Goal: Task Accomplishment & Management: Manage account settings

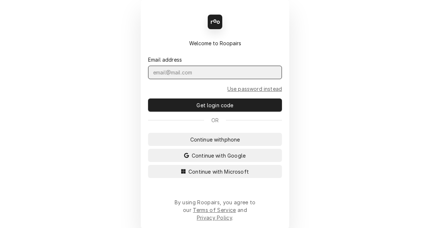
click at [205, 79] on input "Dynamic Content Wrapper" at bounding box center [215, 72] width 134 height 13
type input "kym.parson@csi1.com"
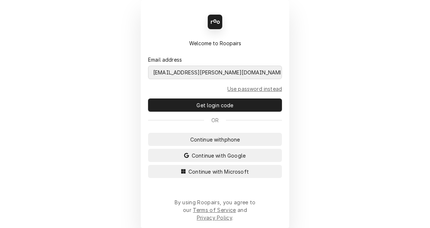
click at [148, 165] on button "Continue with Microsoft" at bounding box center [215, 171] width 134 height 13
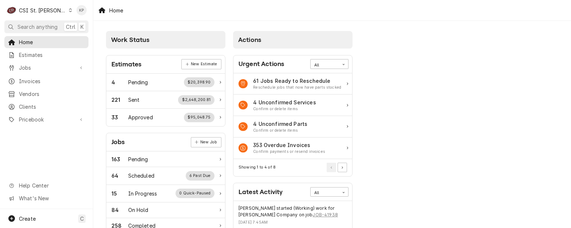
click at [69, 9] on icon "Dynamic Content Wrapper" at bounding box center [70, 10] width 3 height 4
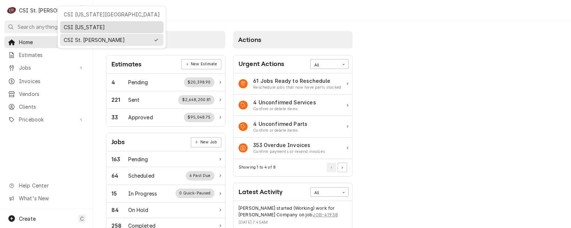
click at [67, 26] on div "CSI [US_STATE]" at bounding box center [112, 27] width 96 height 8
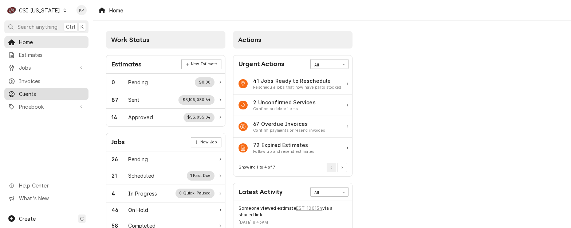
click at [27, 90] on span "Clients" at bounding box center [52, 94] width 66 height 8
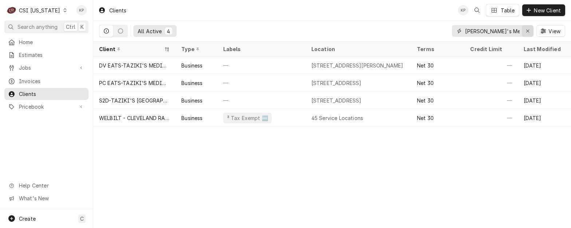
click at [529, 29] on div "Erase input" at bounding box center [527, 30] width 7 height 7
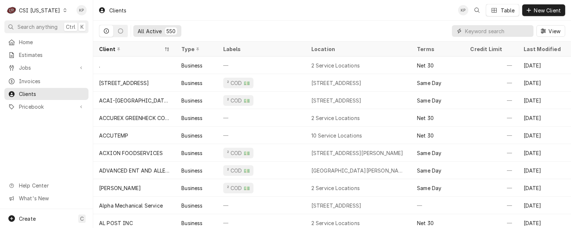
paste input "McDonalds #40562"
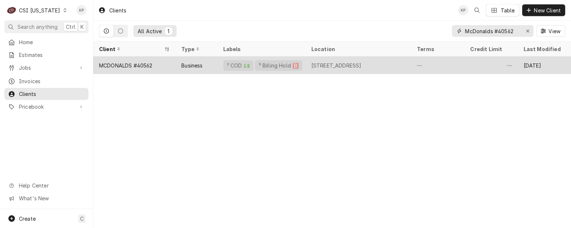
type input "McDonalds #40562"
click at [148, 66] on div "MCDONALDS #40562" at bounding box center [126, 66] width 54 height 8
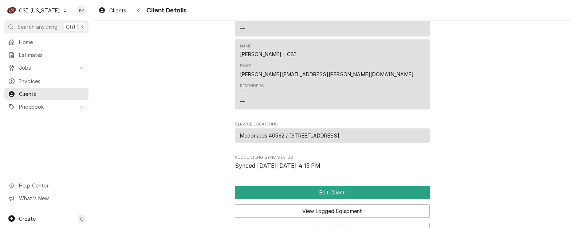
scroll to position [375, 0]
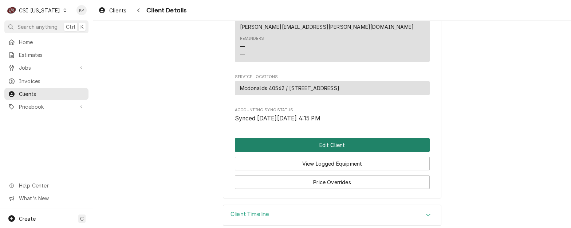
click at [308, 138] on button "Edit Client" at bounding box center [332, 144] width 195 height 13
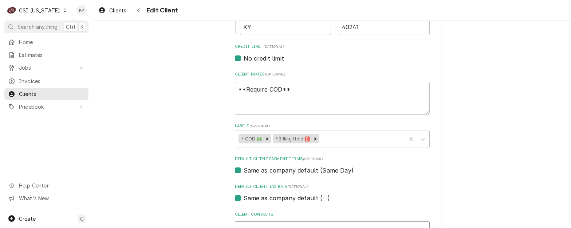
scroll to position [364, 0]
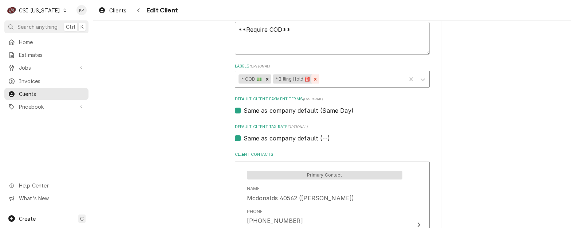
click at [313, 80] on icon "Remove ⁵ Billing Hold 🅱️" at bounding box center [315, 78] width 5 height 5
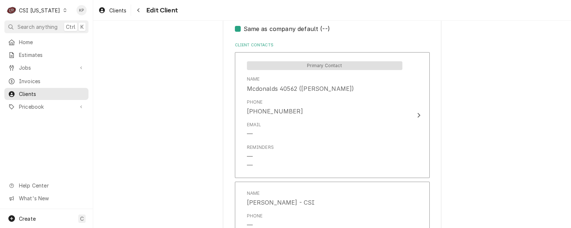
scroll to position [653, 0]
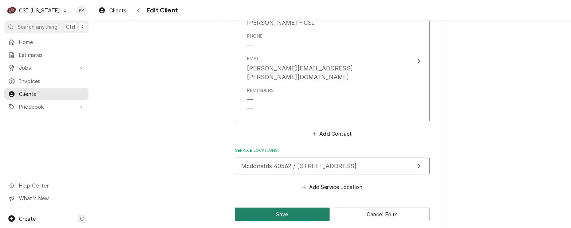
click at [282, 207] on button "Save" at bounding box center [282, 213] width 95 height 13
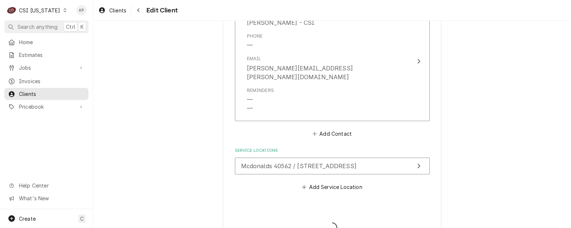
type textarea "x"
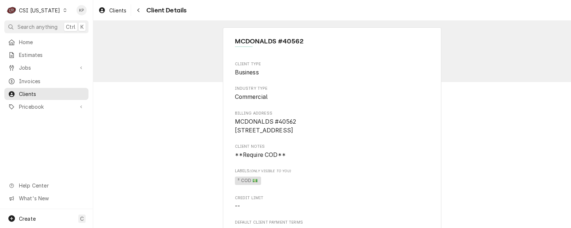
click at [63, 12] on icon "Dynamic Content Wrapper" at bounding box center [64, 10] width 3 height 4
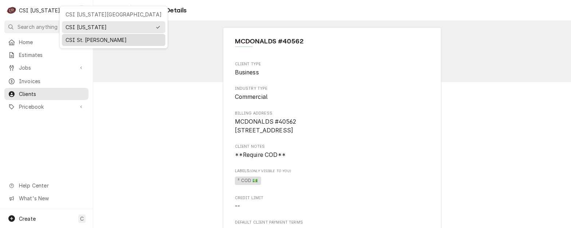
click at [77, 37] on div "CSI St. [PERSON_NAME]" at bounding box center [114, 40] width 96 height 8
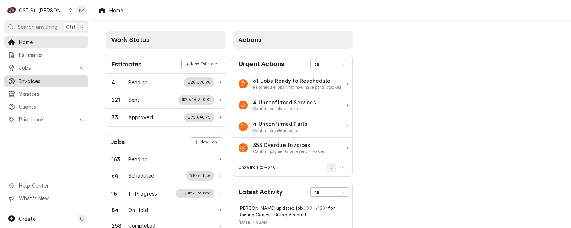
click at [28, 80] on span "Invoices" at bounding box center [52, 81] width 66 height 8
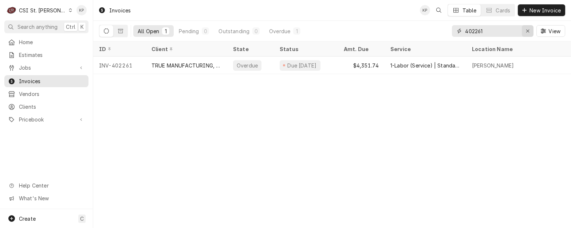
click at [528, 29] on icon "Erase input" at bounding box center [528, 30] width 4 height 5
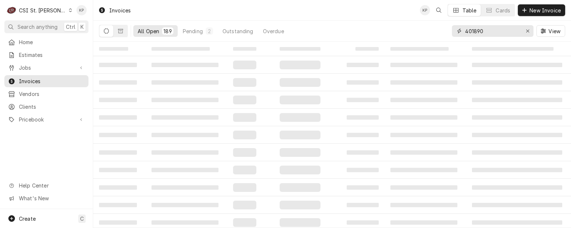
type input "401890"
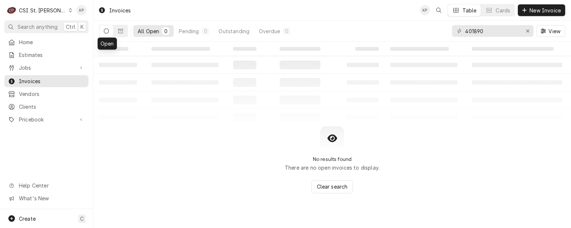
click at [107, 31] on icon "Dynamic Content Wrapper" at bounding box center [106, 30] width 5 height 5
click at [107, 29] on icon "Dynamic Content Wrapper" at bounding box center [106, 30] width 5 height 5
click at [123, 32] on button "Dynamic Content Wrapper" at bounding box center [121, 31] width 14 height 12
